Goal: Communication & Community: Participate in discussion

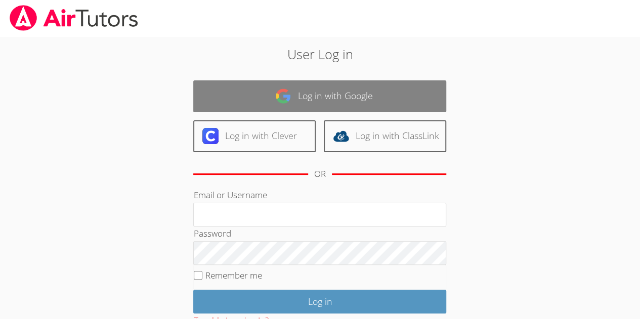
click at [342, 94] on link "Log in with Google" at bounding box center [319, 96] width 253 height 32
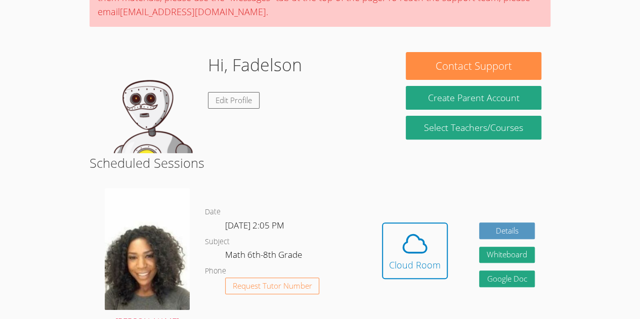
scroll to position [112, 0]
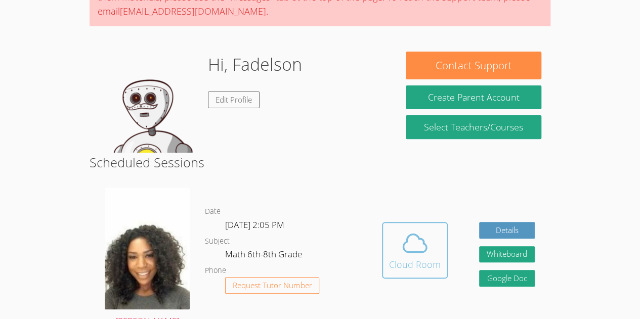
click at [418, 242] on icon at bounding box center [415, 243] width 28 height 28
click at [406, 263] on div "Cloud Room" at bounding box center [415, 265] width 52 height 14
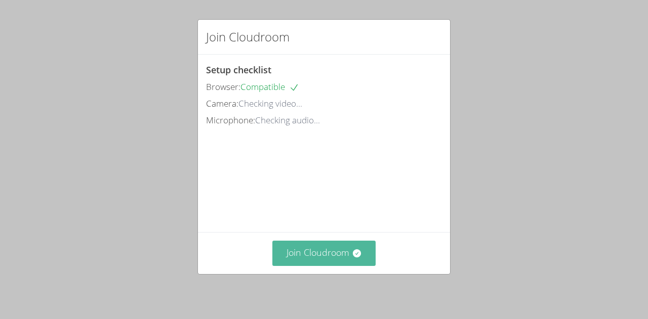
click at [304, 256] on button "Join Cloudroom" at bounding box center [324, 253] width 104 height 25
click at [309, 255] on button "Join Cloudroom" at bounding box center [324, 253] width 104 height 25
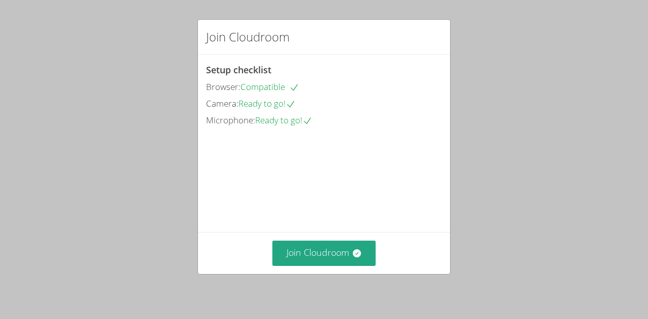
click at [300, 275] on div "Join Cloudroom Setup checklist Browser: Compatible Camera: Ready to go! Microph…" at bounding box center [324, 159] width 648 height 319
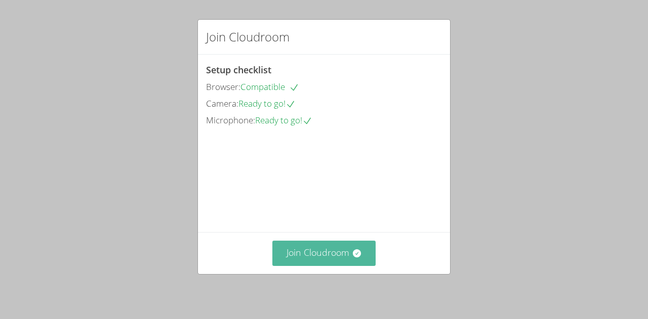
click at [287, 246] on button "Join Cloudroom" at bounding box center [324, 253] width 104 height 25
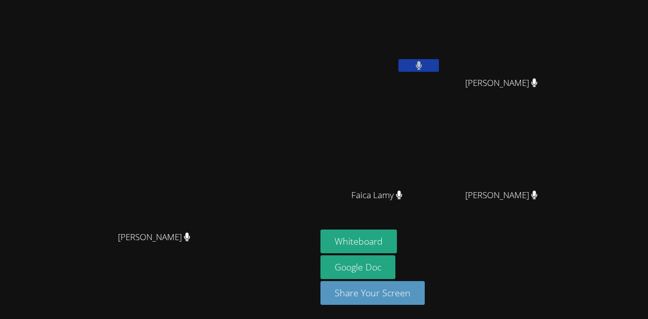
click at [234, 157] on video at bounding box center [158, 140] width 152 height 174
click at [561, 55] on video at bounding box center [505, 38] width 120 height 68
click at [537, 85] on span "[PERSON_NAME]" at bounding box center [501, 83] width 72 height 15
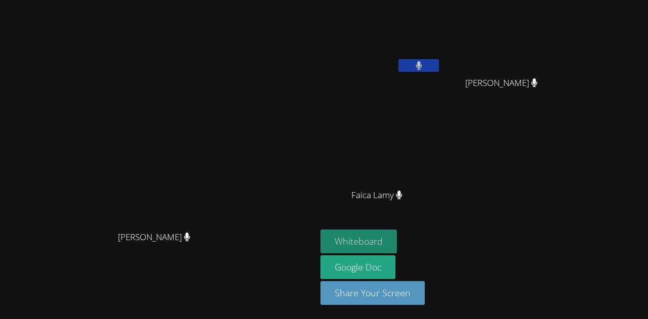
click at [397, 247] on button "Whiteboard" at bounding box center [358, 242] width 76 height 24
click at [397, 249] on button "Whiteboard" at bounding box center [358, 242] width 76 height 24
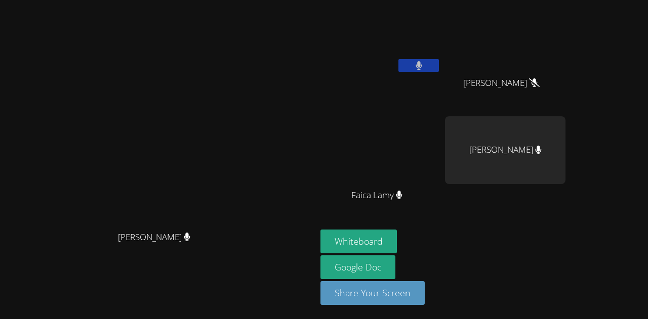
click at [234, 74] on video at bounding box center [158, 140] width 152 height 174
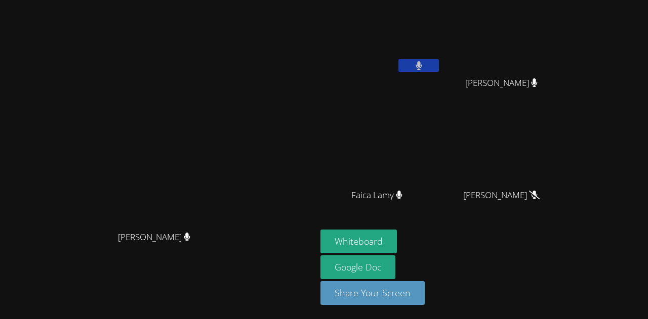
click at [522, 78] on div "Fadelson Revolte [PERSON_NAME] [PERSON_NAME] Faica [PERSON_NAME] [PERSON_NAME] …" at bounding box center [442, 114] width 245 height 221
click at [536, 103] on div "[PERSON_NAME]" at bounding box center [505, 92] width 120 height 40
click at [534, 103] on div "[PERSON_NAME]" at bounding box center [505, 92] width 120 height 40
click at [439, 62] on button at bounding box center [418, 65] width 40 height 13
click at [439, 60] on button at bounding box center [418, 65] width 40 height 13
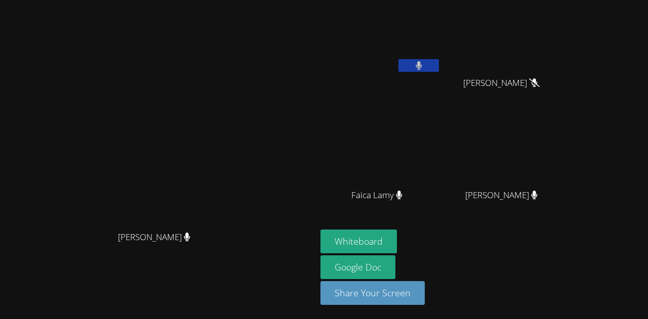
drag, startPoint x: 235, startPoint y: 101, endPoint x: 345, endPoint y: 50, distance: 120.9
click at [234, 53] on video at bounding box center [158, 140] width 152 height 174
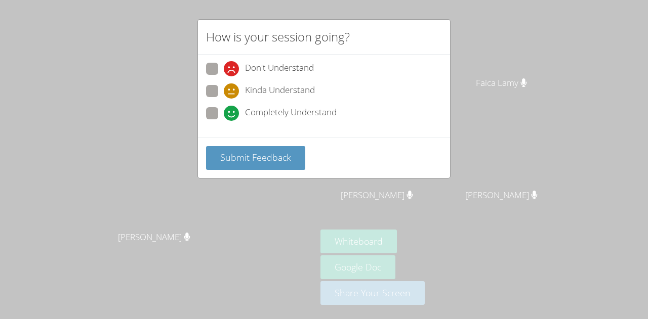
click at [221, 114] on label "Completely Understand" at bounding box center [271, 114] width 131 height 14
click at [224, 114] on input "Completely Understand" at bounding box center [228, 111] width 9 height 9
radio input "true"
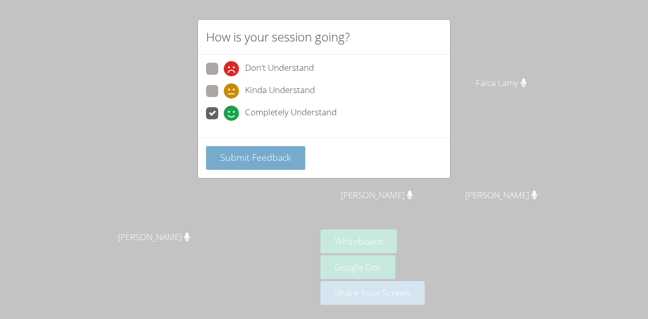
click at [248, 146] on button "Submit Feedback" at bounding box center [255, 158] width 99 height 24
